Goal: Task Accomplishment & Management: Manage account settings

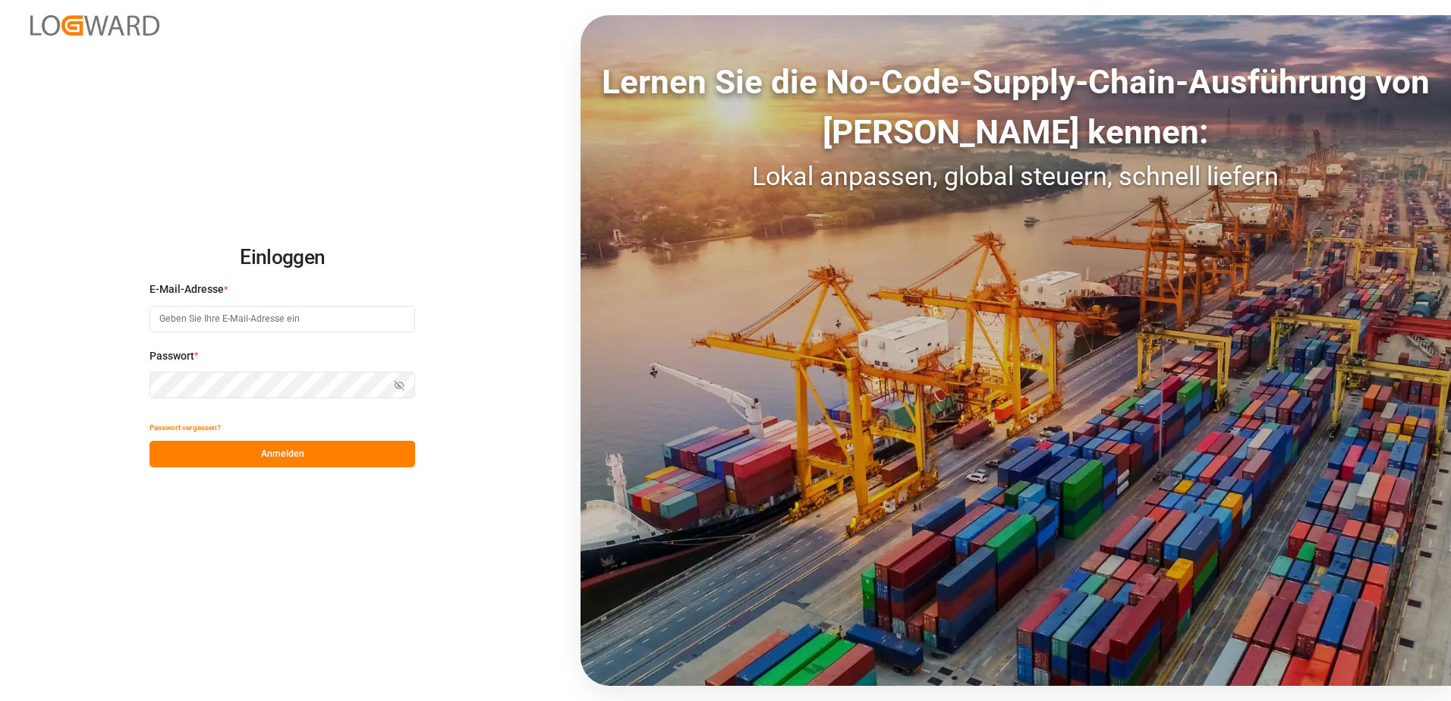
click at [265, 318] on input at bounding box center [282, 319] width 266 height 27
type input "[EMAIL_ADDRESS][PERSON_NAME][DOMAIN_NAME]"
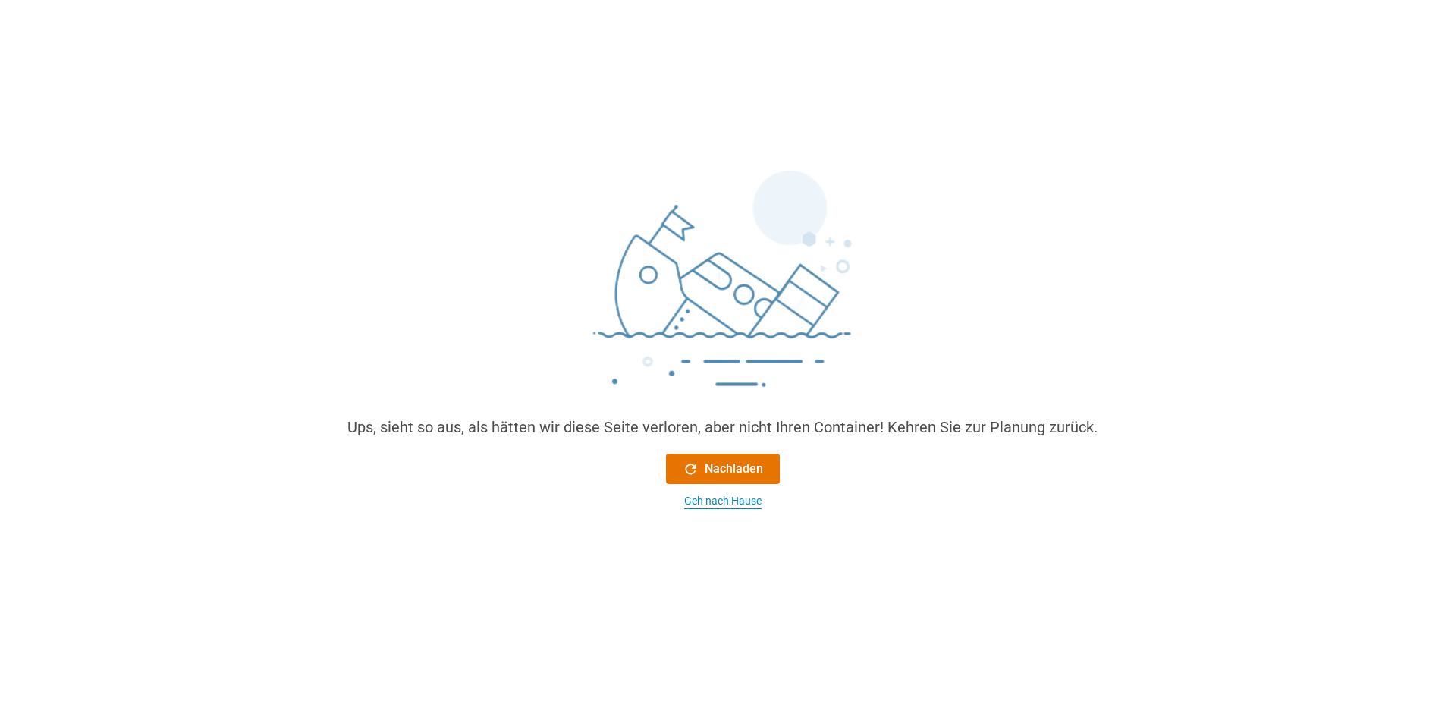
click at [738, 505] on div "Geh nach Hause" at bounding box center [722, 501] width 77 height 16
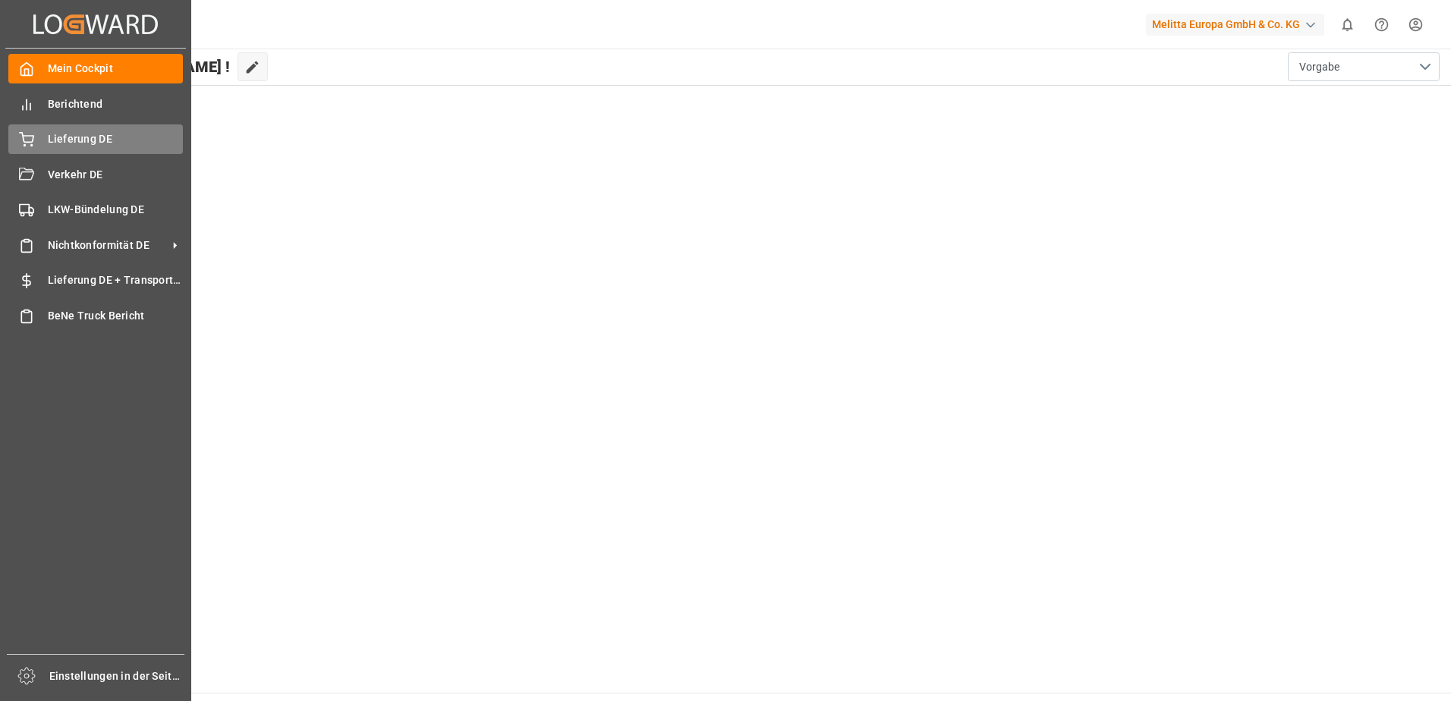
click at [32, 127] on div "Lieferung DE Lieferung DE" at bounding box center [95, 139] width 175 height 30
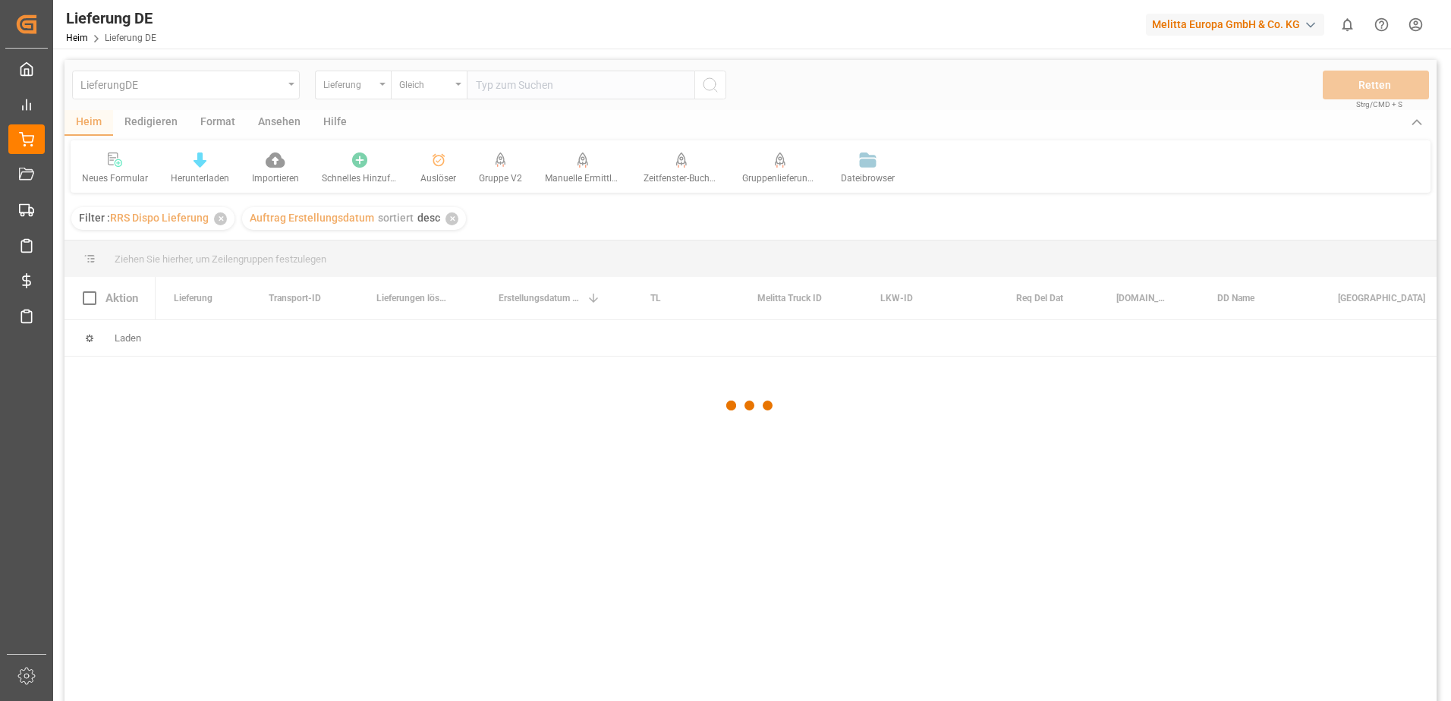
click at [541, 88] on div at bounding box center [750, 406] width 1372 height 692
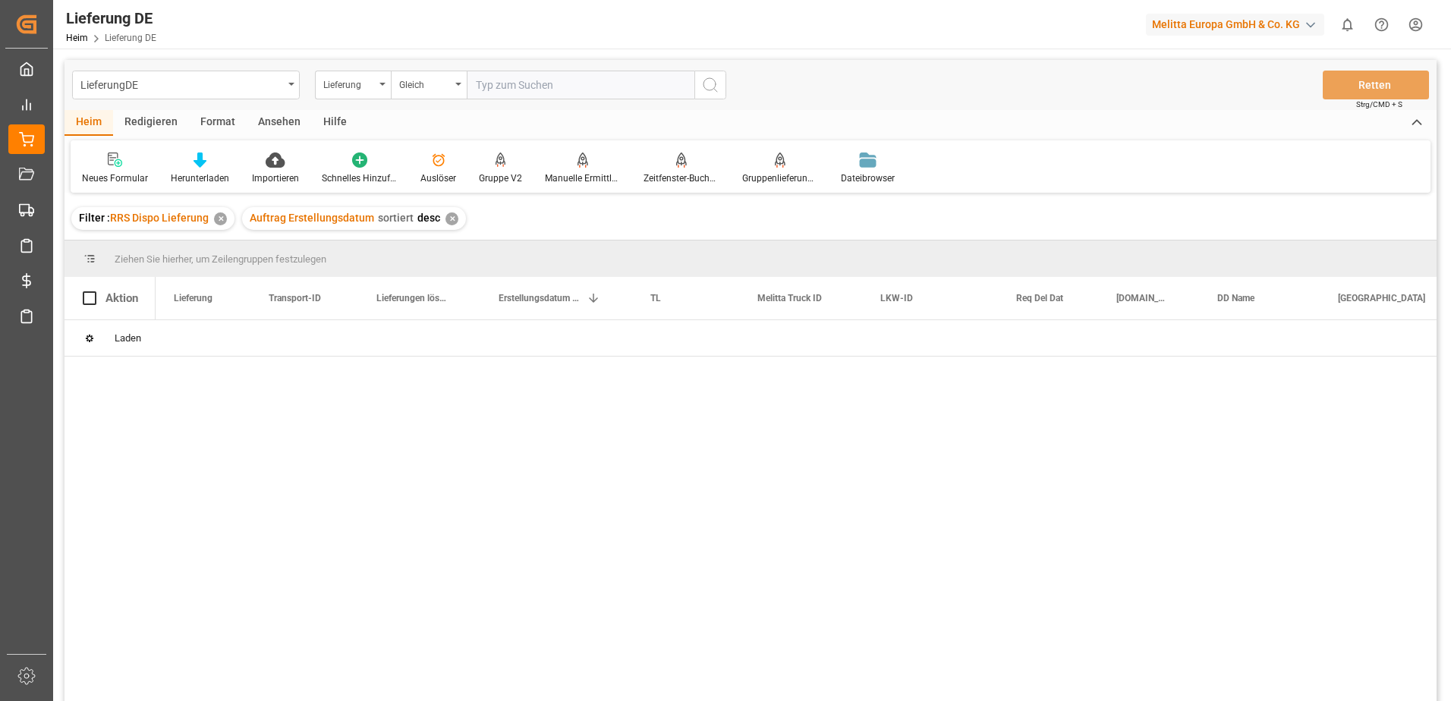
click at [541, 88] on input "text" at bounding box center [581, 85] width 228 height 29
type input "92553522"
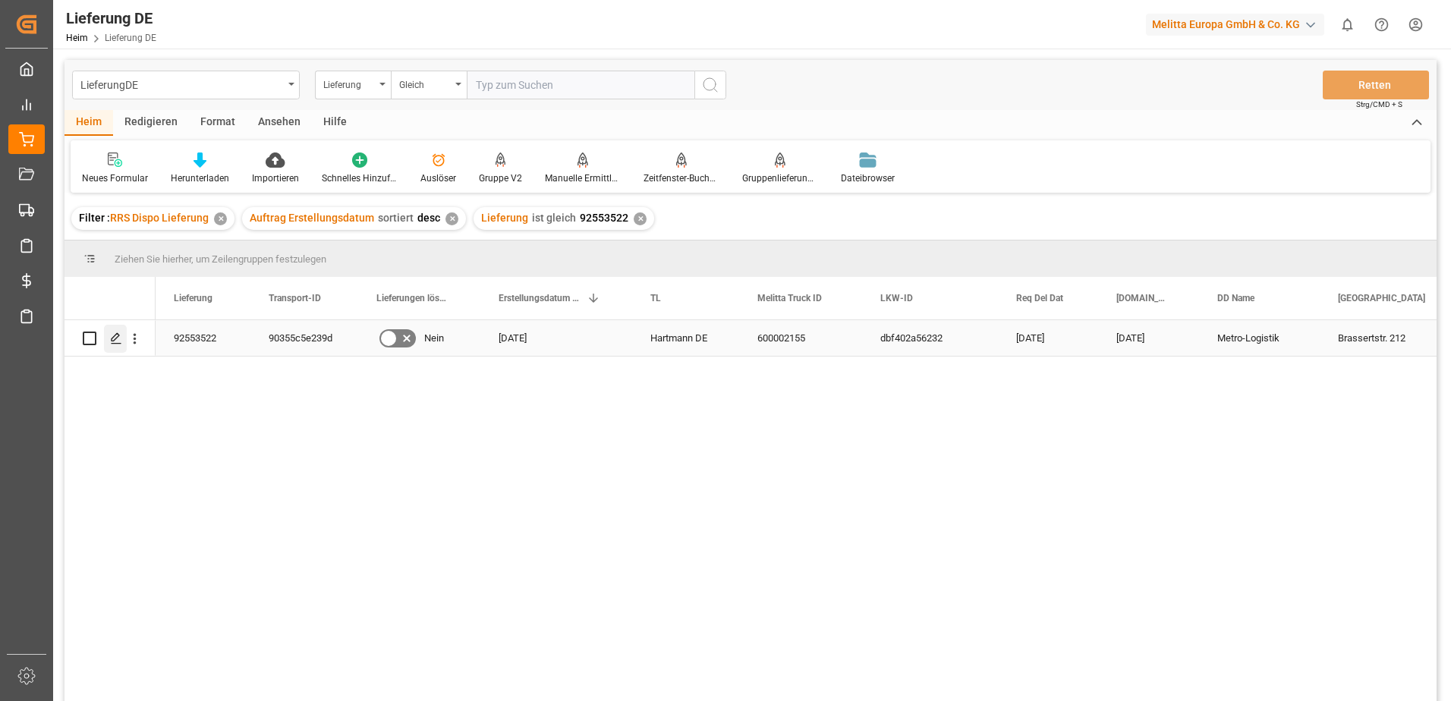
click at [118, 344] on line "Drücken Sie die Leertaste, um diese Zeile auszuwählen." at bounding box center [116, 344] width 9 height 0
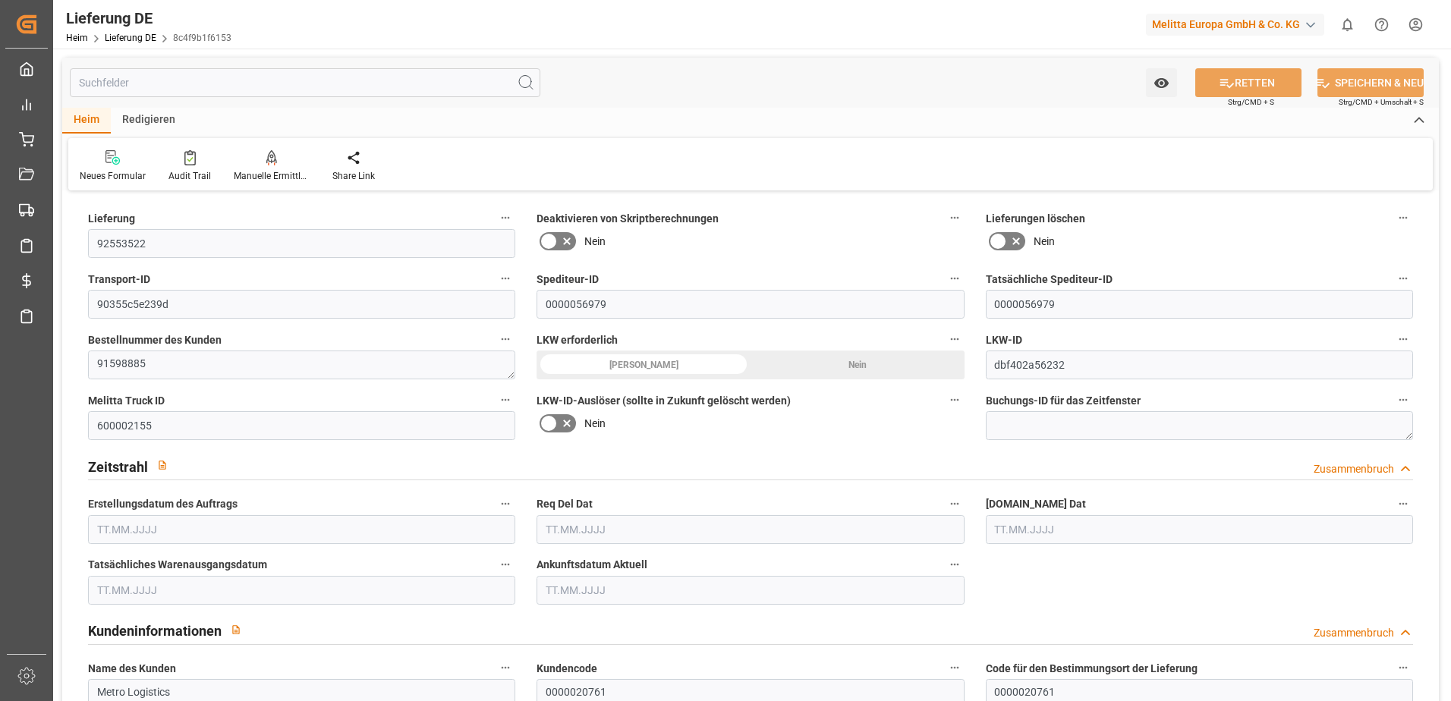
type input "6"
type input "3"
type input "2.5"
type input "1033.21"
type input "1436"
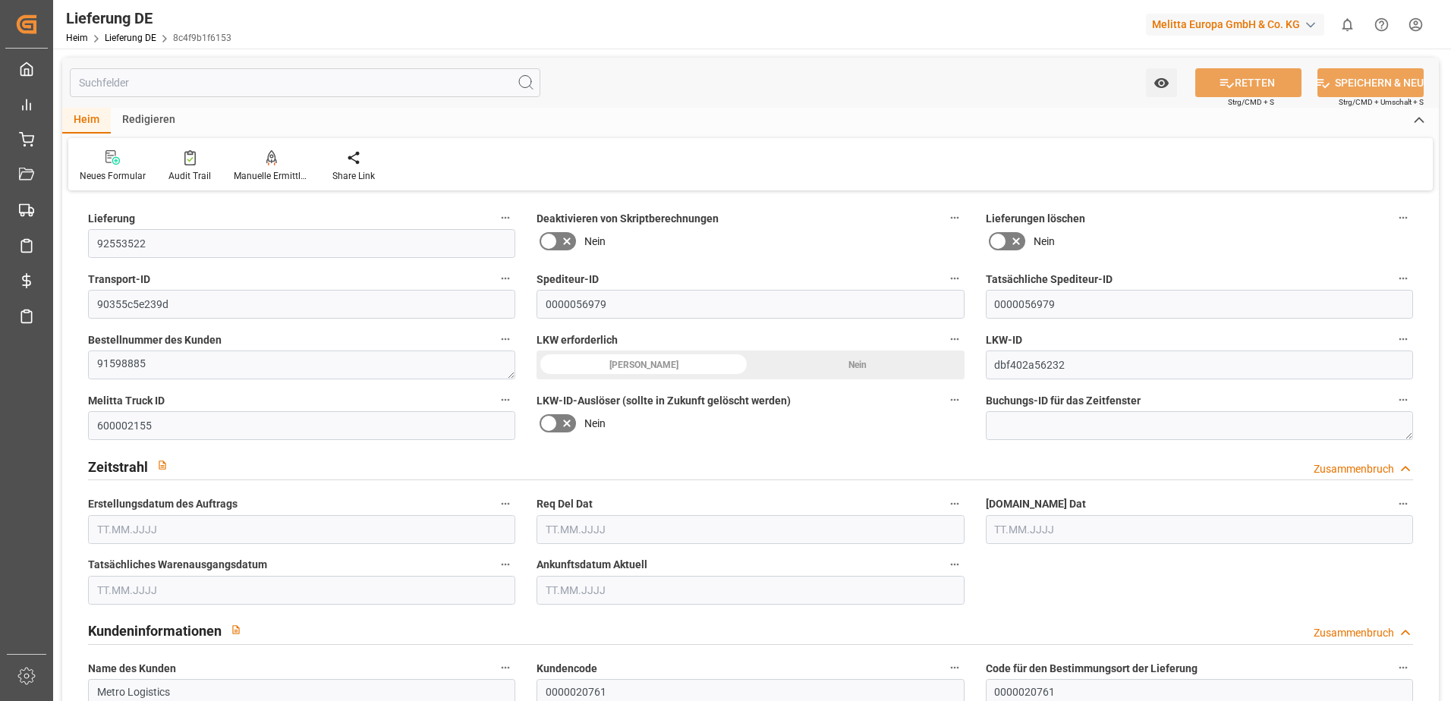
type input "4508.806"
type input "[DATE]"
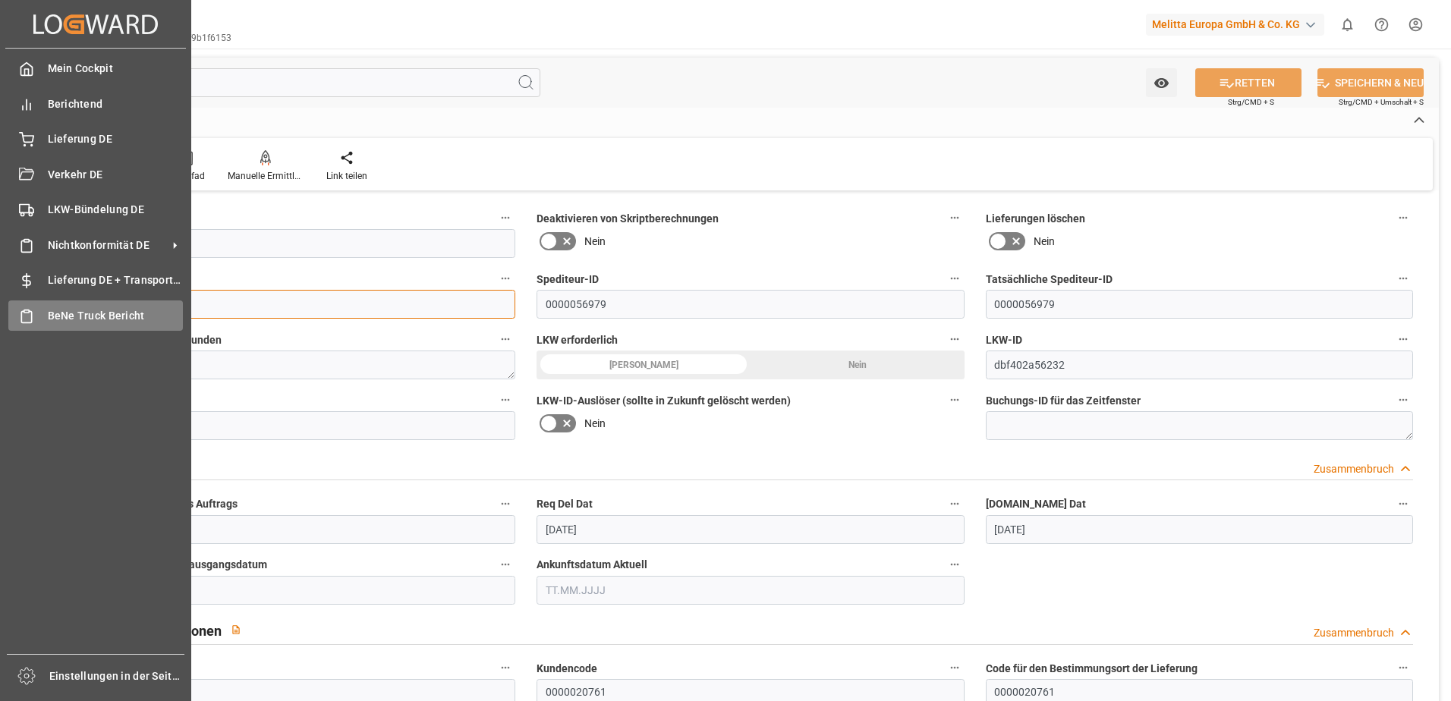
drag, startPoint x: 184, startPoint y: 309, endPoint x: 46, endPoint y: 300, distance: 139.1
click at [46, 300] on div "Erstellt von potrace 1.15, geschrieben von [PERSON_NAME] [DATE]-[DATE] Erstellt…" at bounding box center [725, 350] width 1451 height 701
